Goal: Information Seeking & Learning: Learn about a topic

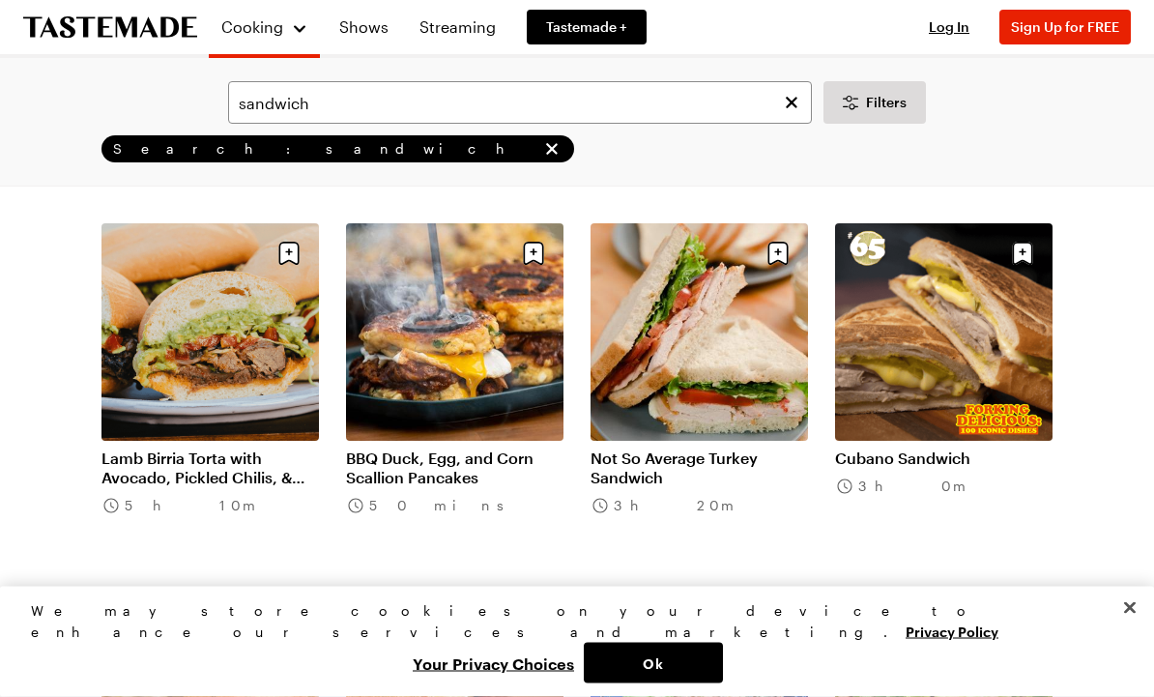
scroll to position [1610, 0]
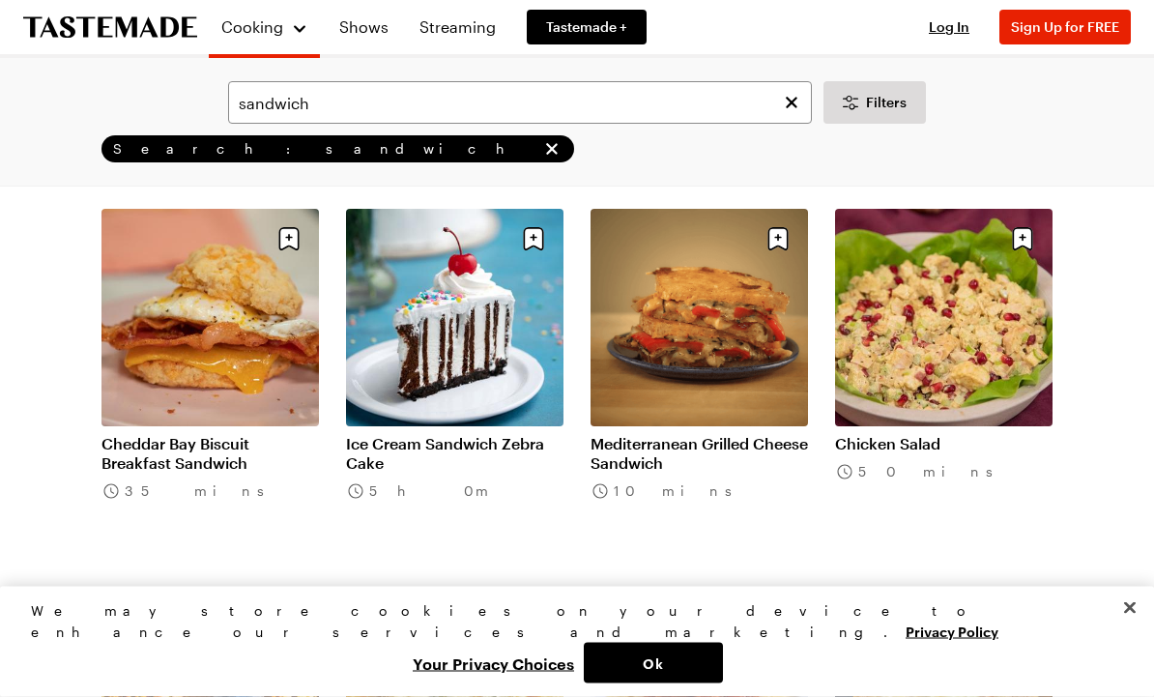
scroll to position [2381, 0]
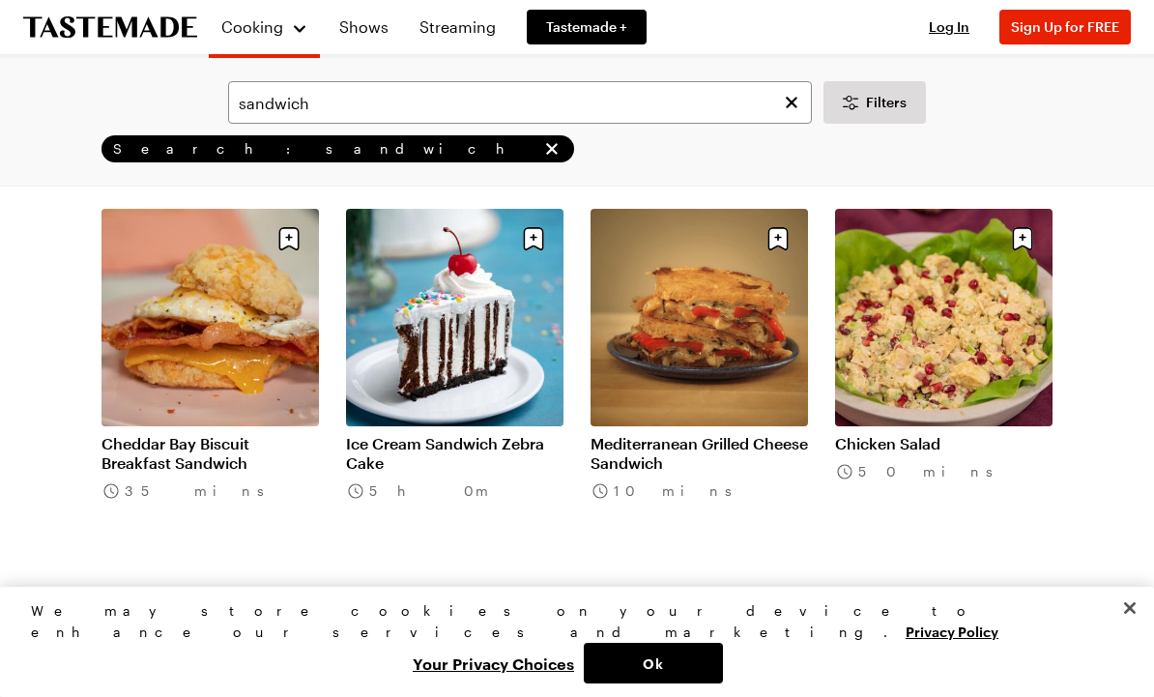
click at [629, 473] on link "Mediterranean Grilled Cheese Sandwich" at bounding box center [699, 453] width 217 height 39
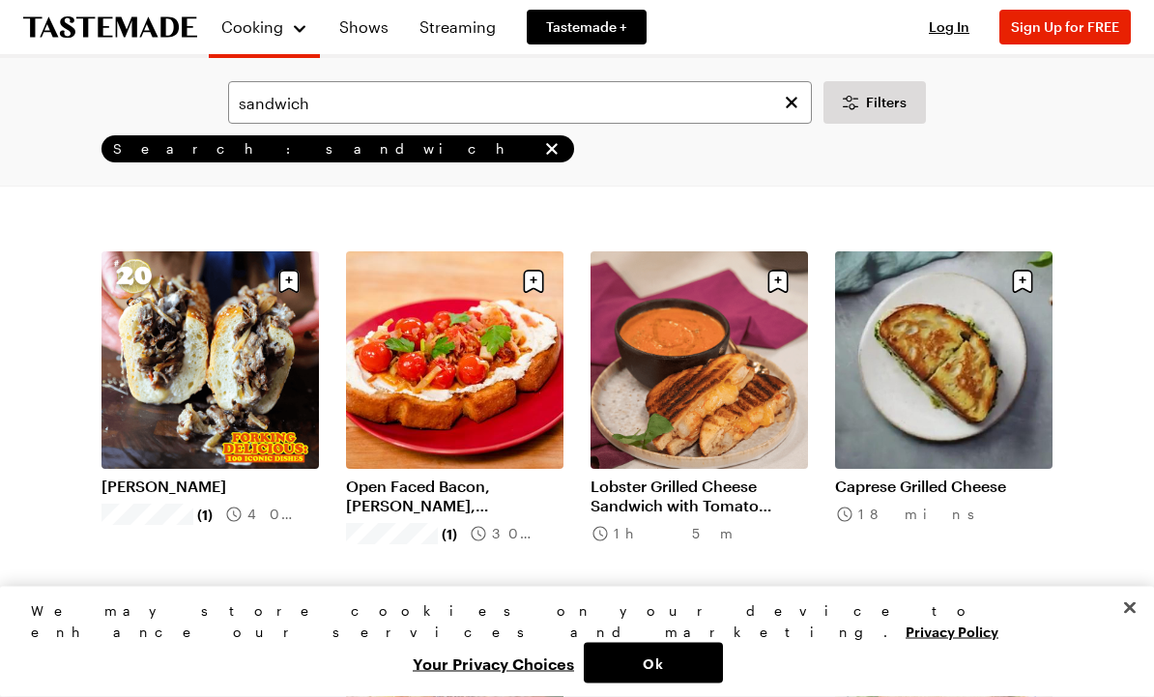
scroll to position [3850, 0]
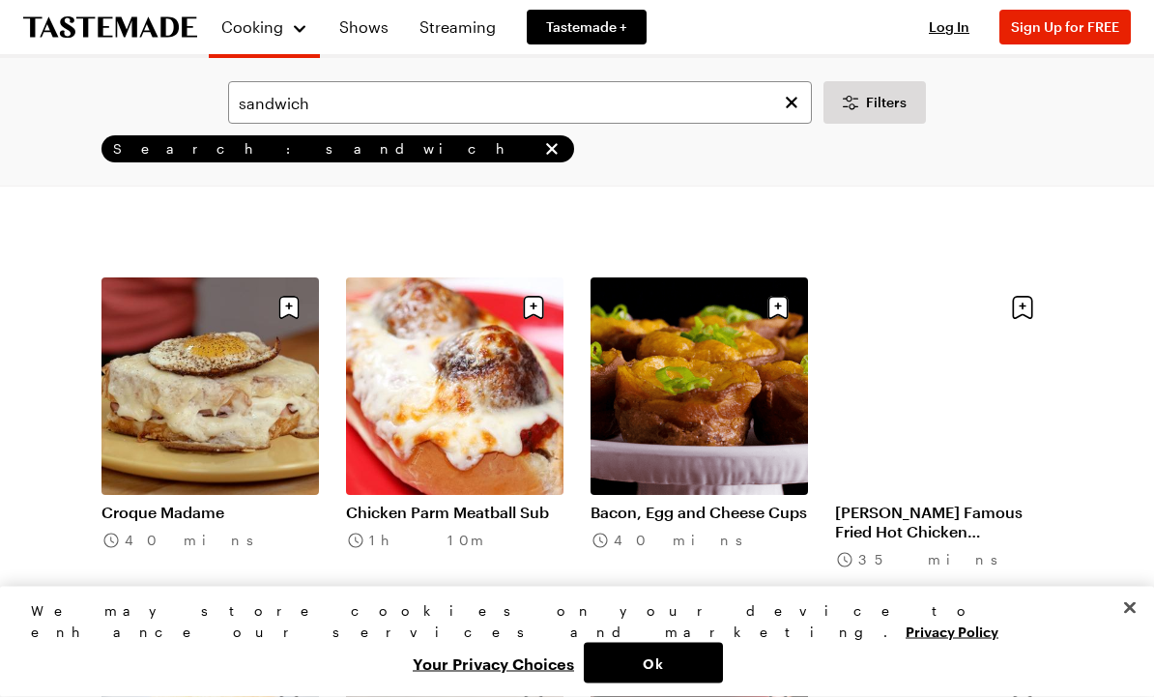
scroll to position [6091, 0]
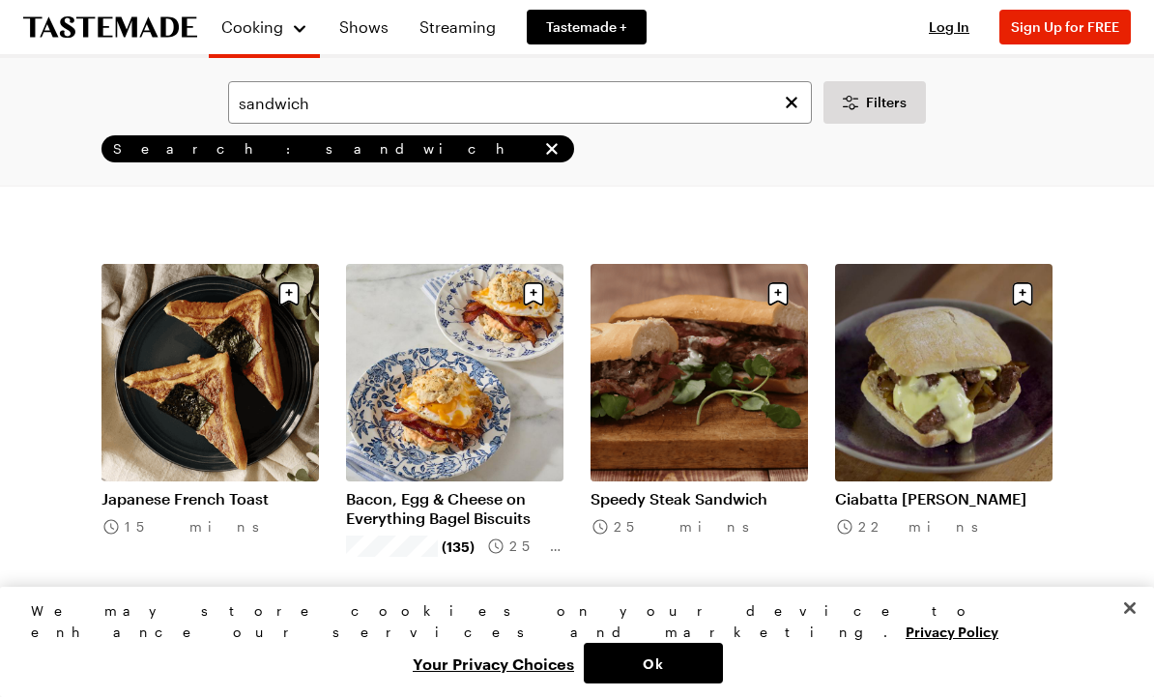
scroll to position [8400, 0]
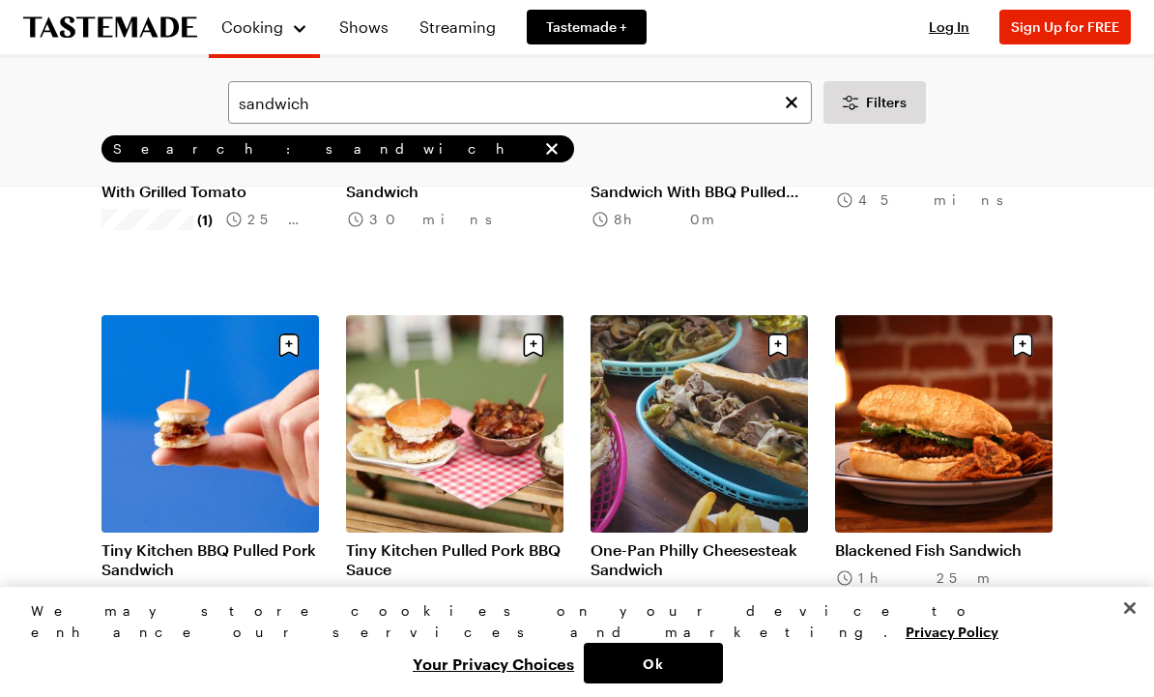
scroll to position [10590, 0]
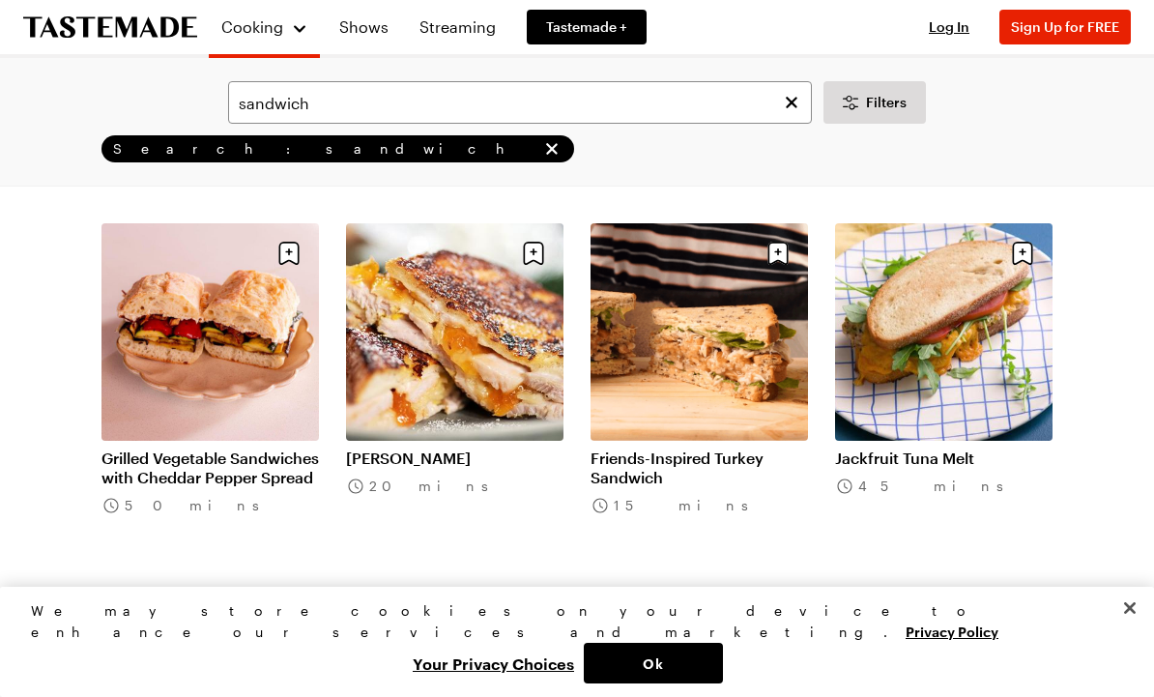
scroll to position [4249, 0]
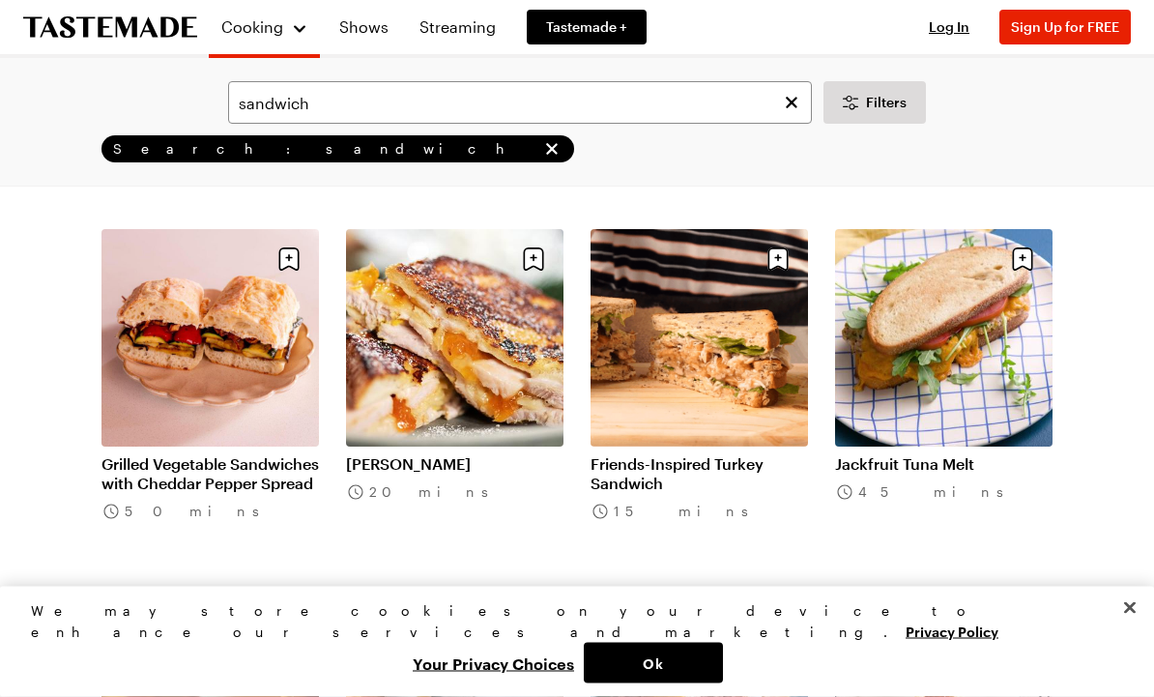
click at [471, 455] on link "[PERSON_NAME]" at bounding box center [454, 464] width 217 height 19
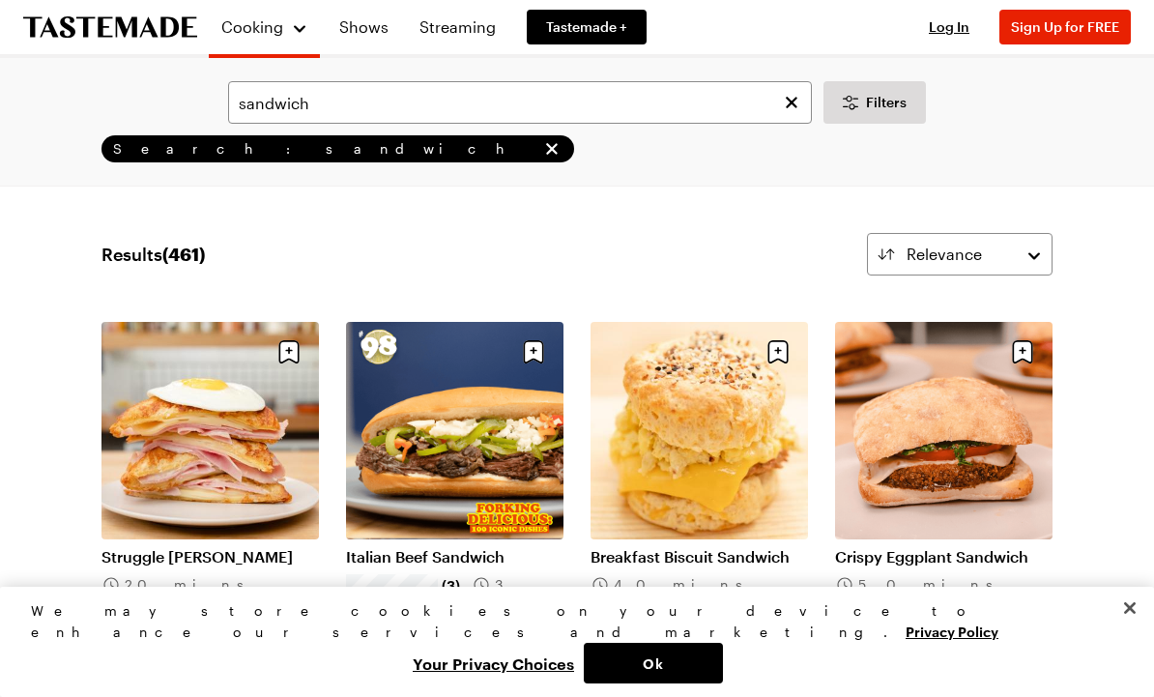
click at [719, 547] on link "Breakfast Biscuit Sandwich" at bounding box center [699, 556] width 217 height 19
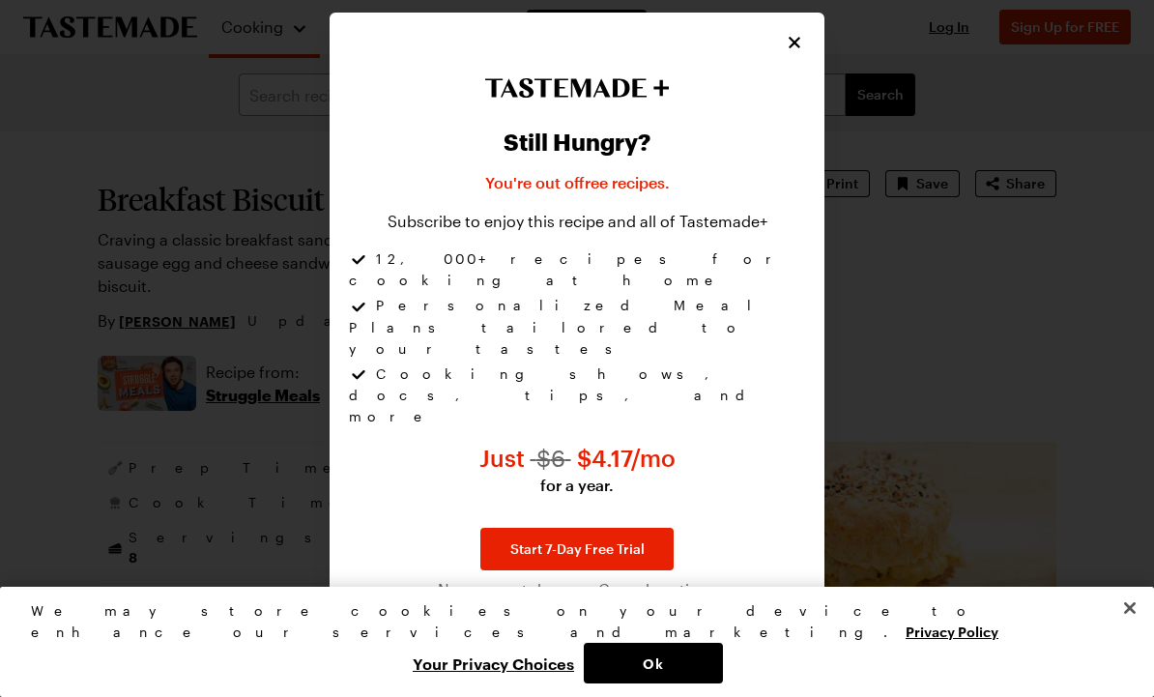
click at [801, 52] on icon "Close" at bounding box center [794, 42] width 19 height 19
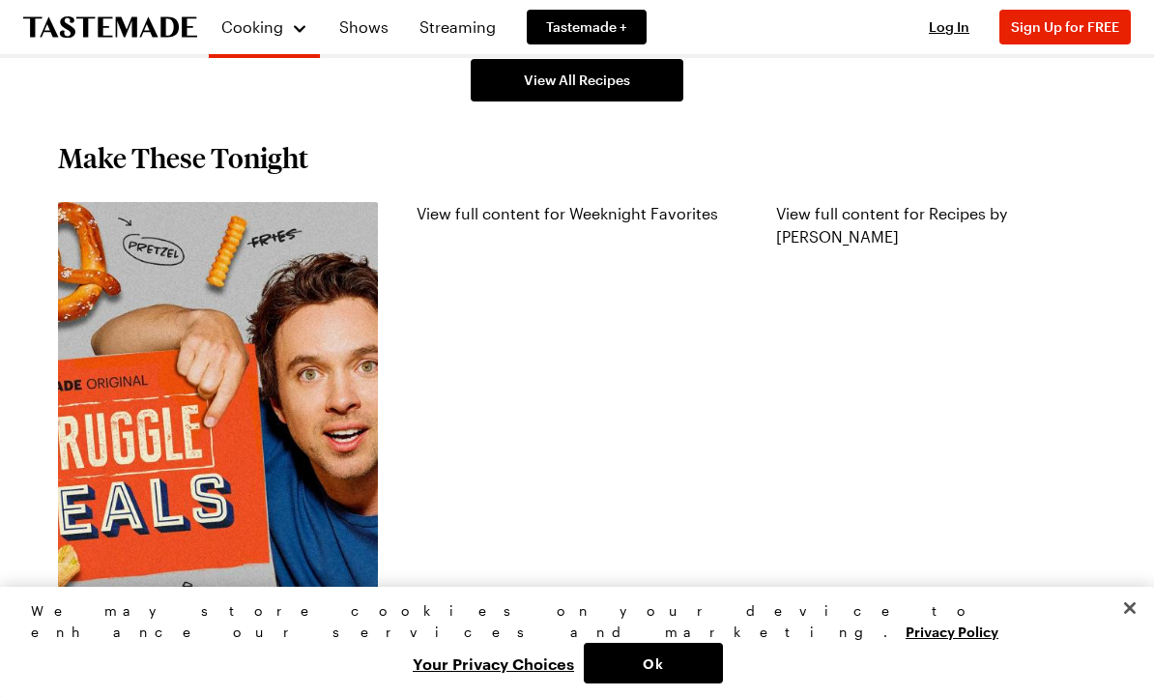
scroll to position [1367, 0]
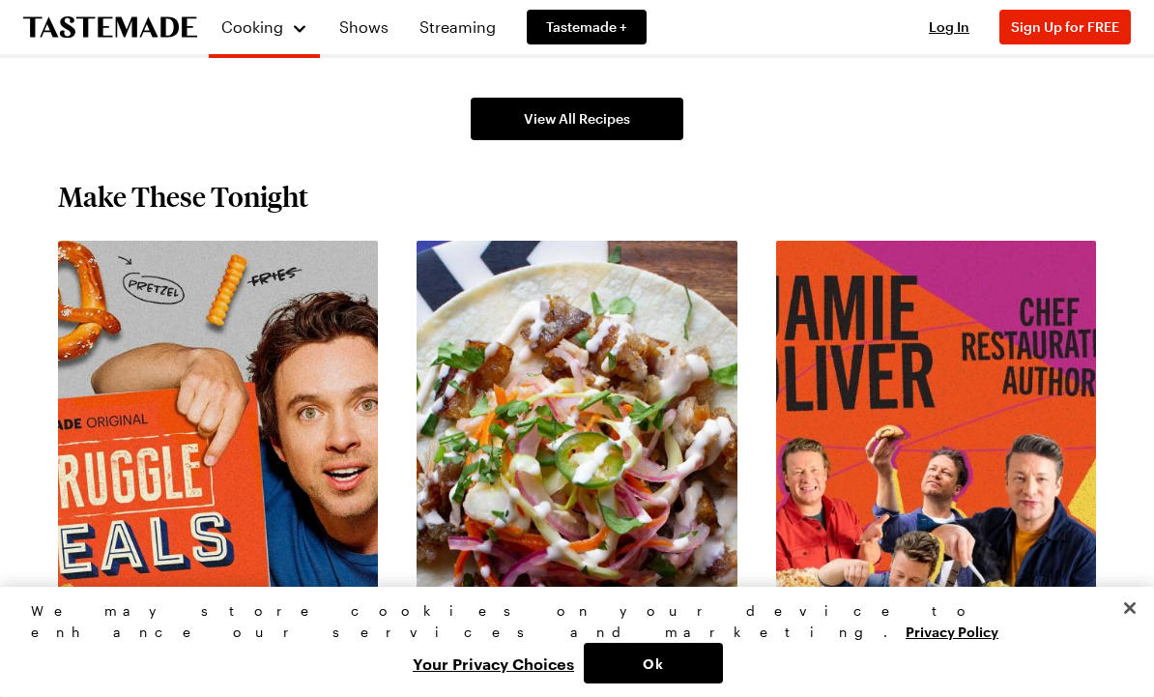
click at [288, 261] on link "View full content for Struggle Meals" at bounding box center [189, 252] width 262 height 18
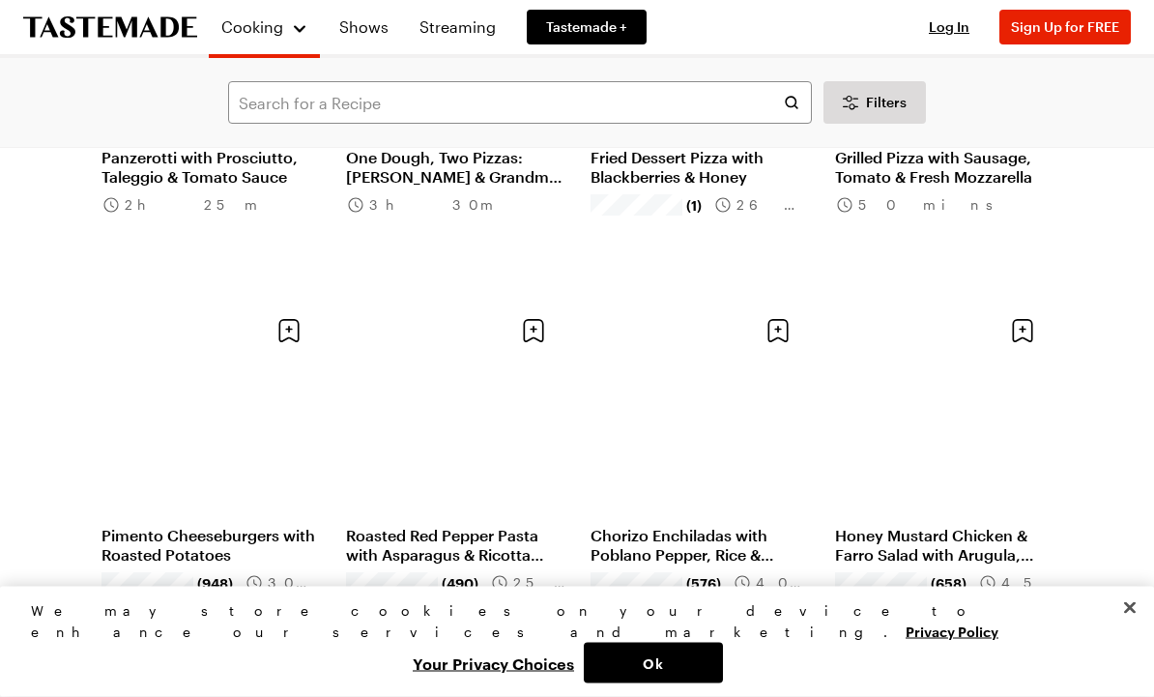
scroll to position [1499, 0]
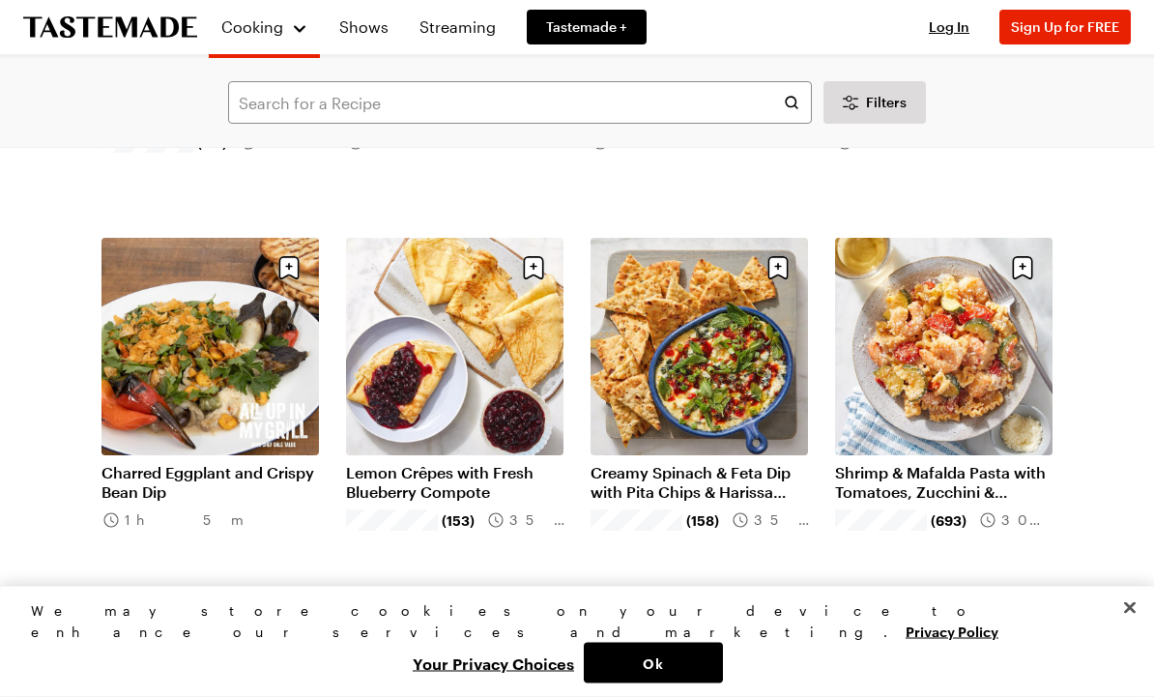
scroll to position [3825, 0]
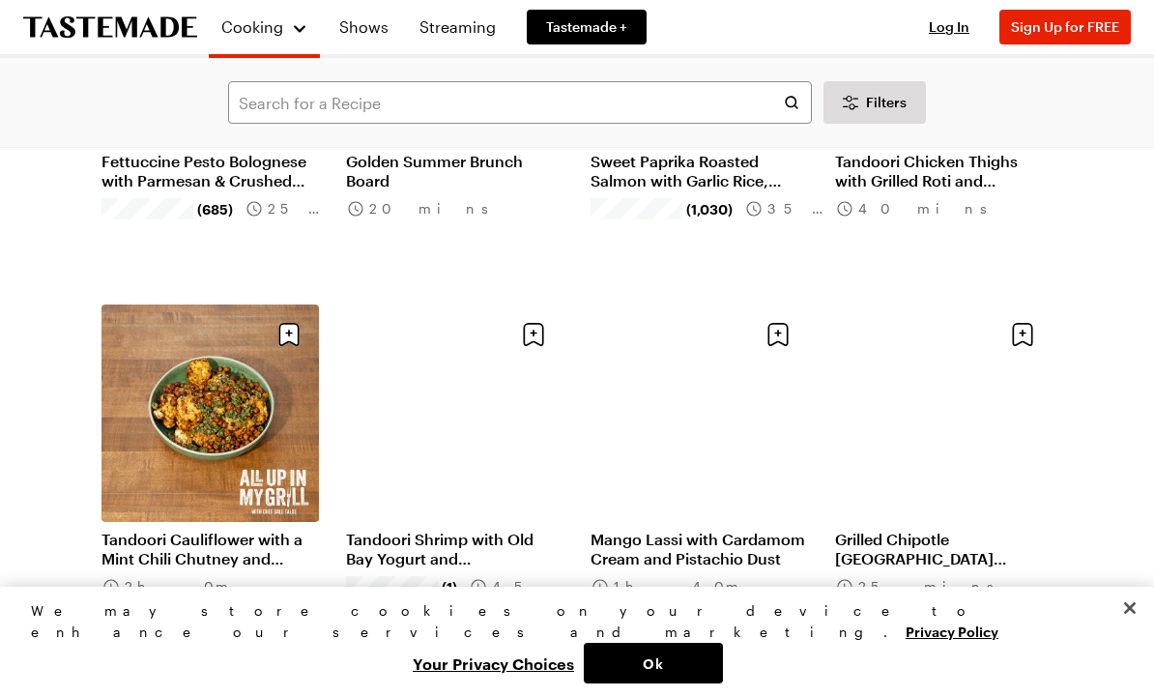
scroll to position [6043, 0]
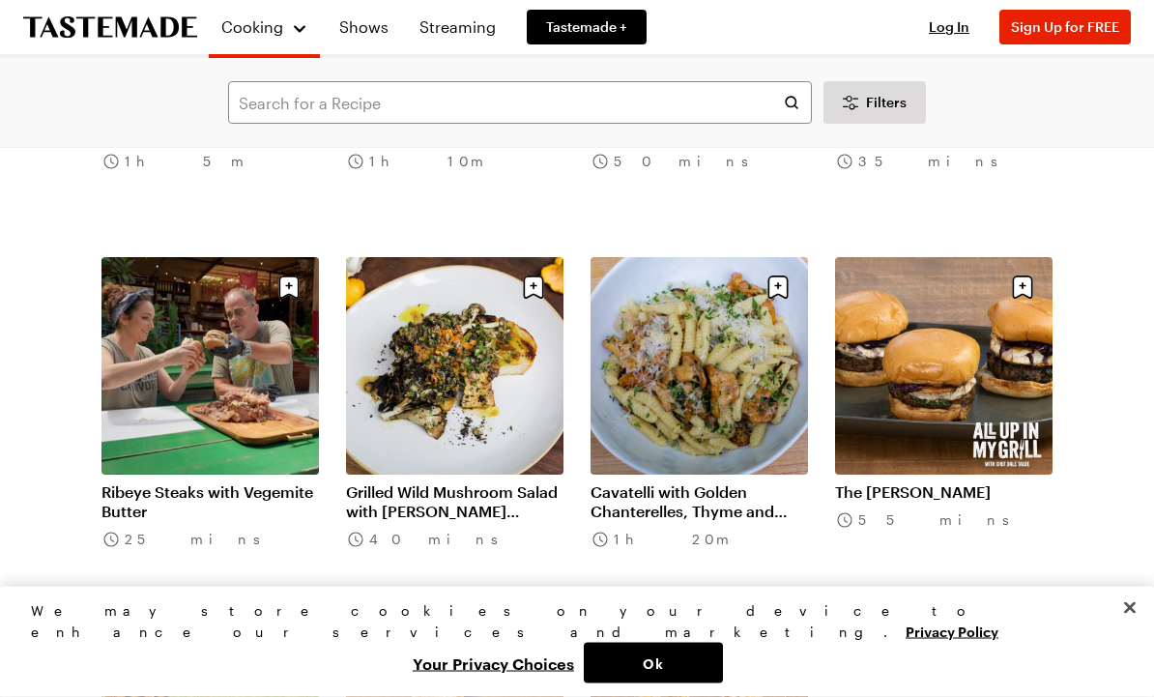
scroll to position [7585, 0]
click at [882, 482] on link "The [PERSON_NAME]" at bounding box center [943, 491] width 217 height 19
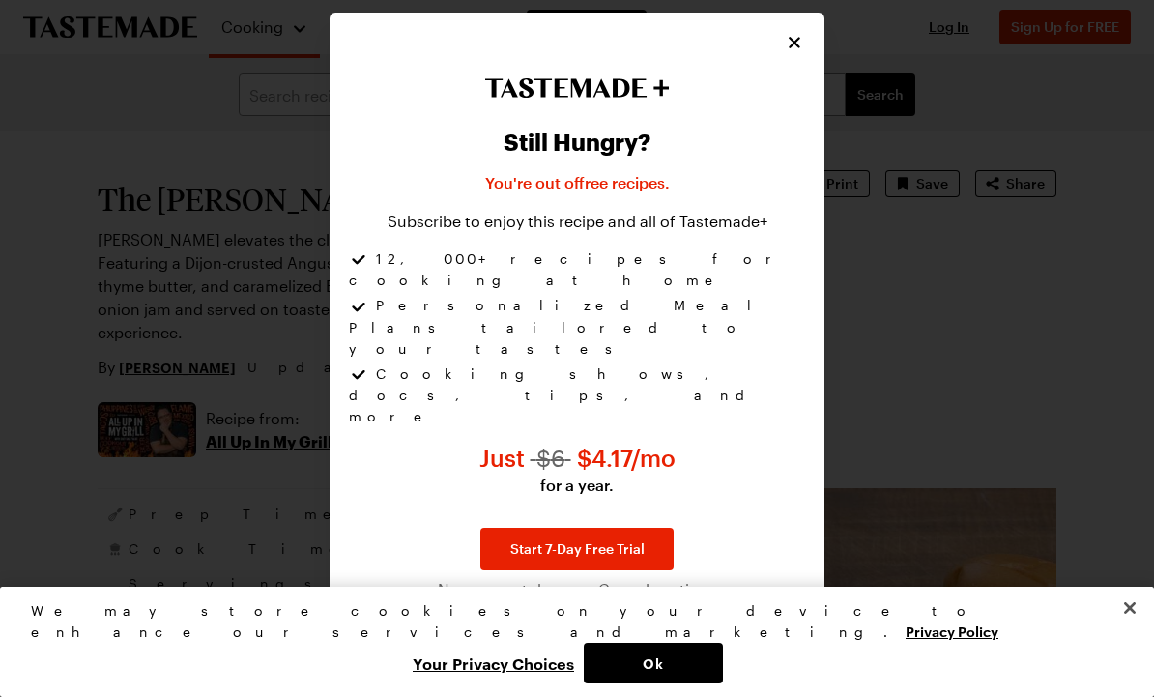
click at [795, 52] on icon "Close" at bounding box center [794, 42] width 19 height 19
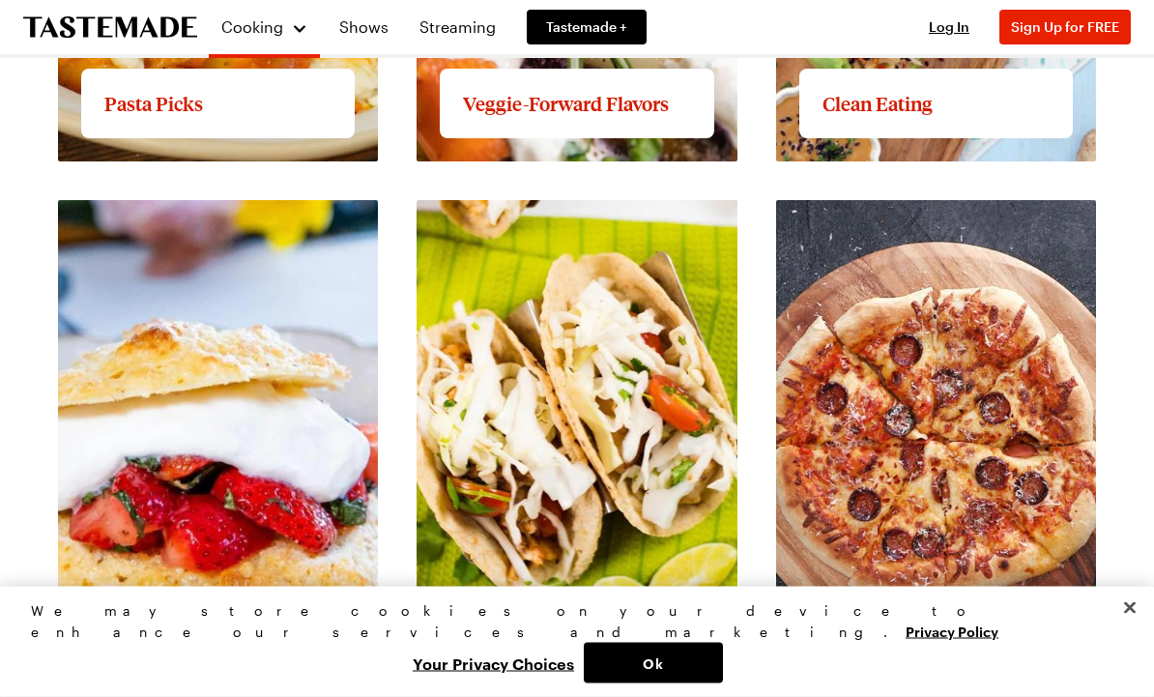
scroll to position [2451, 0]
click at [641, 220] on link "View full content for Taco Night" at bounding box center [533, 211] width 232 height 18
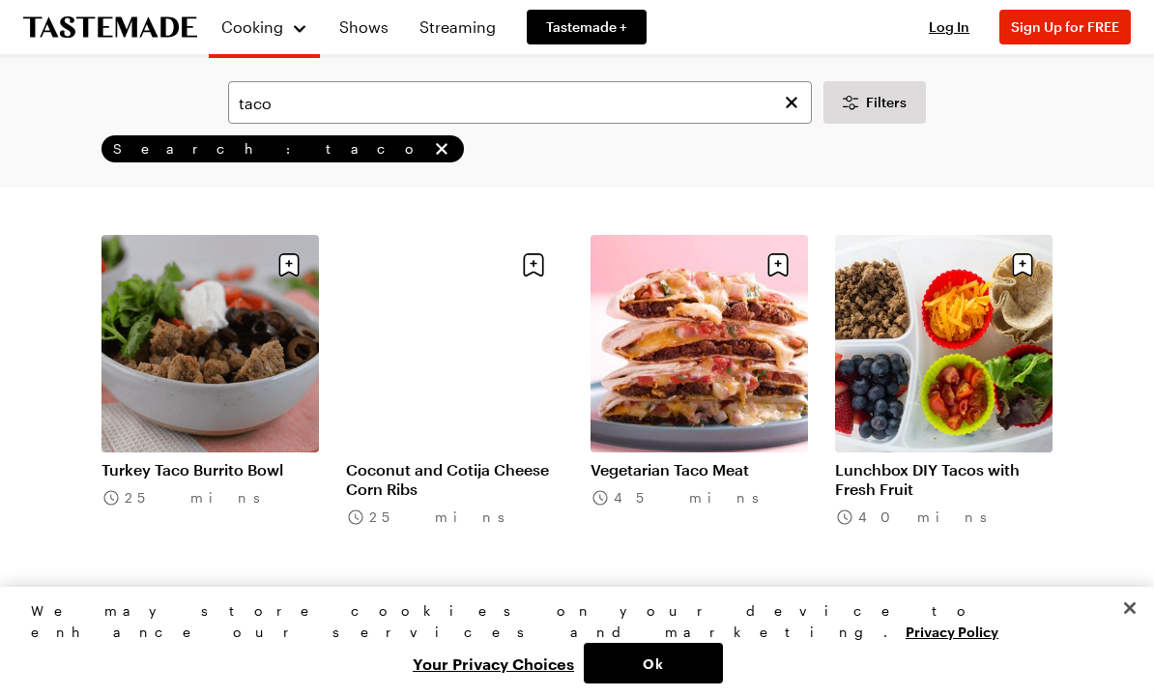
scroll to position [1598, 0]
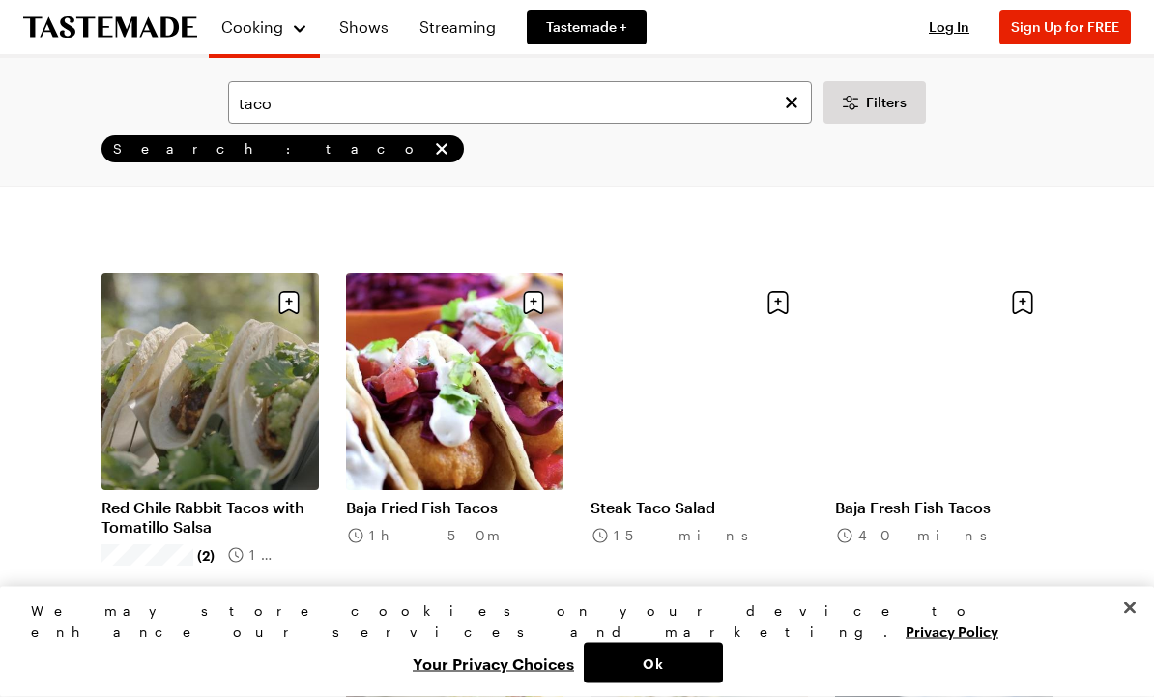
scroll to position [3829, 0]
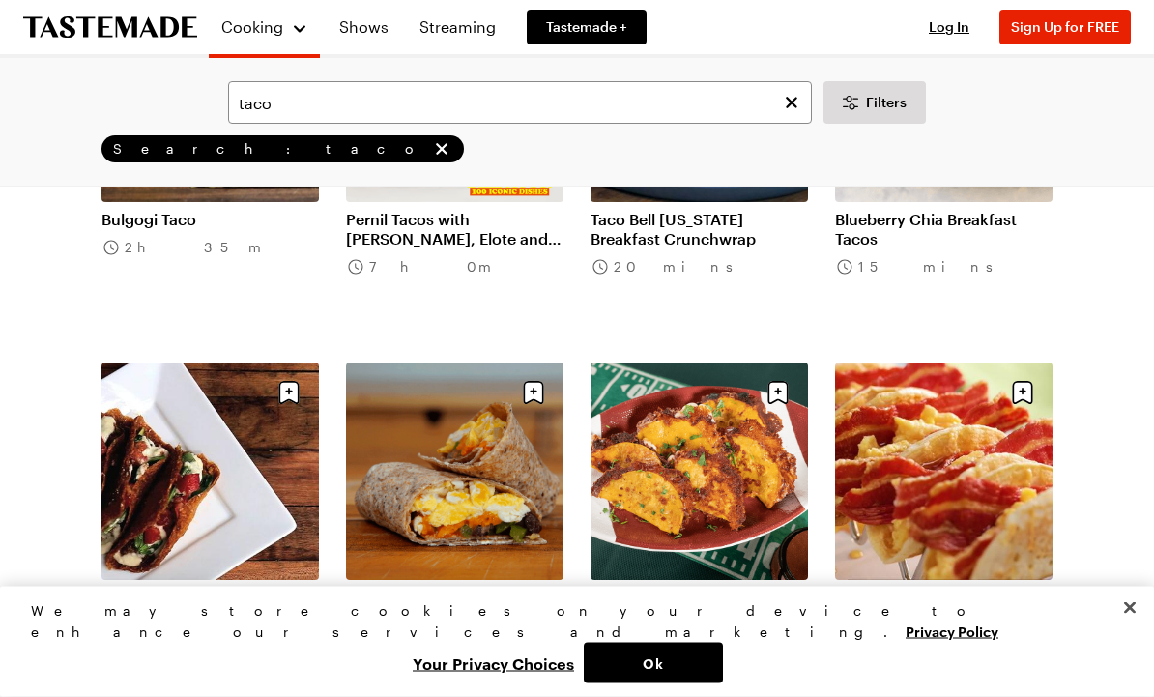
scroll to position [6033, 0]
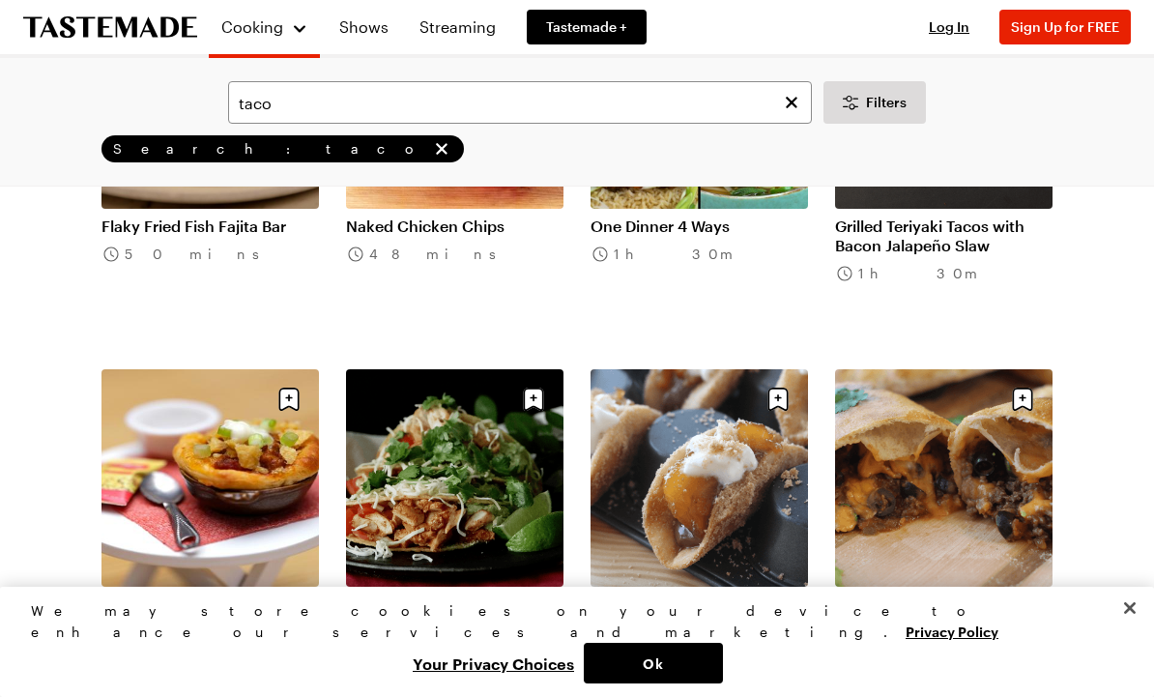
scroll to position [8346, 0]
